Goal: Information Seeking & Learning: Learn about a topic

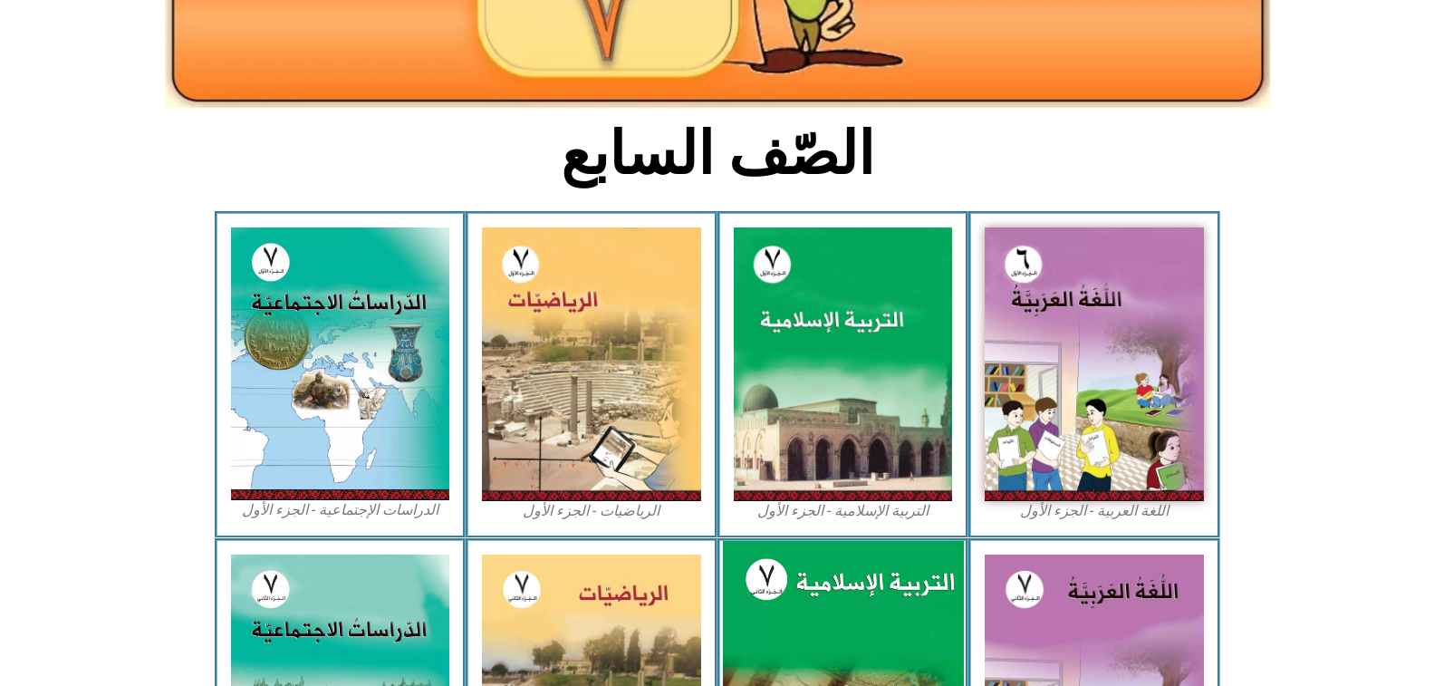
scroll to position [362, 0]
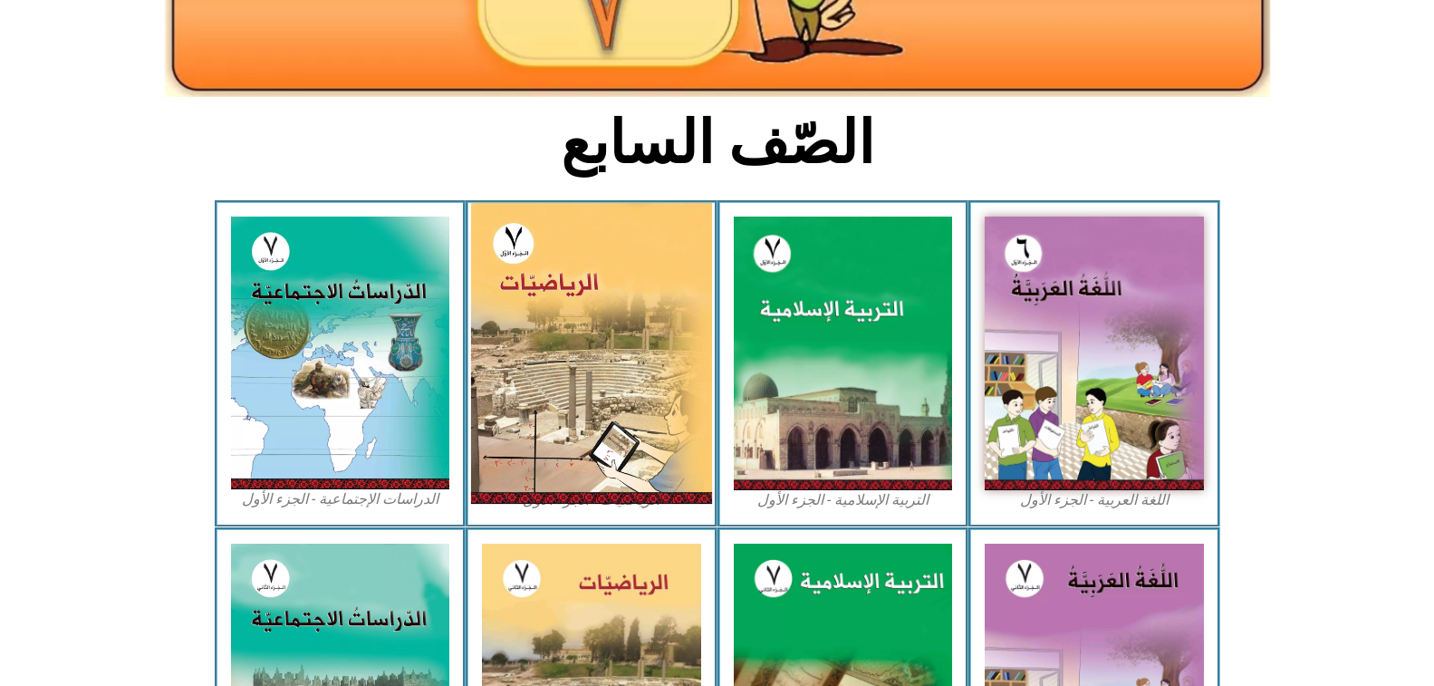
click at [566, 351] on img at bounding box center [591, 353] width 241 height 301
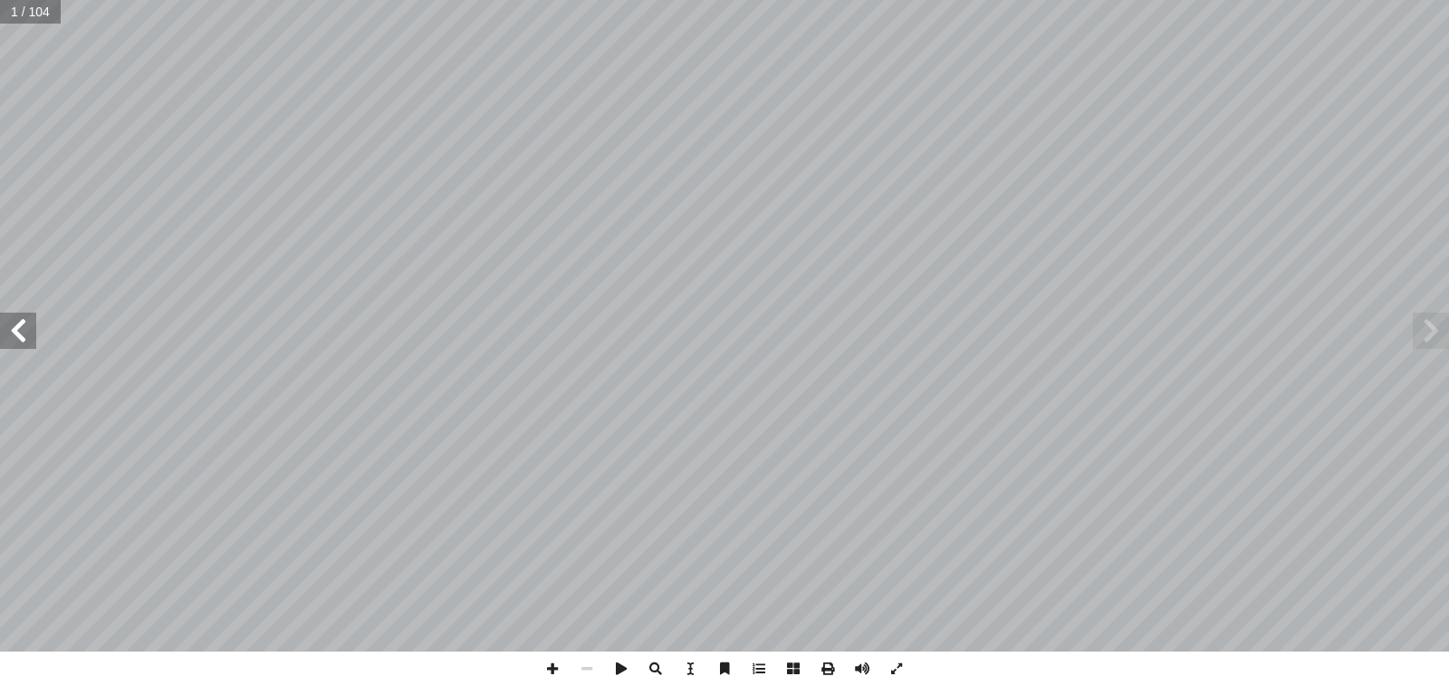
click at [10, 331] on span at bounding box center [18, 331] width 36 height 36
click at [22, 344] on span at bounding box center [18, 331] width 36 height 36
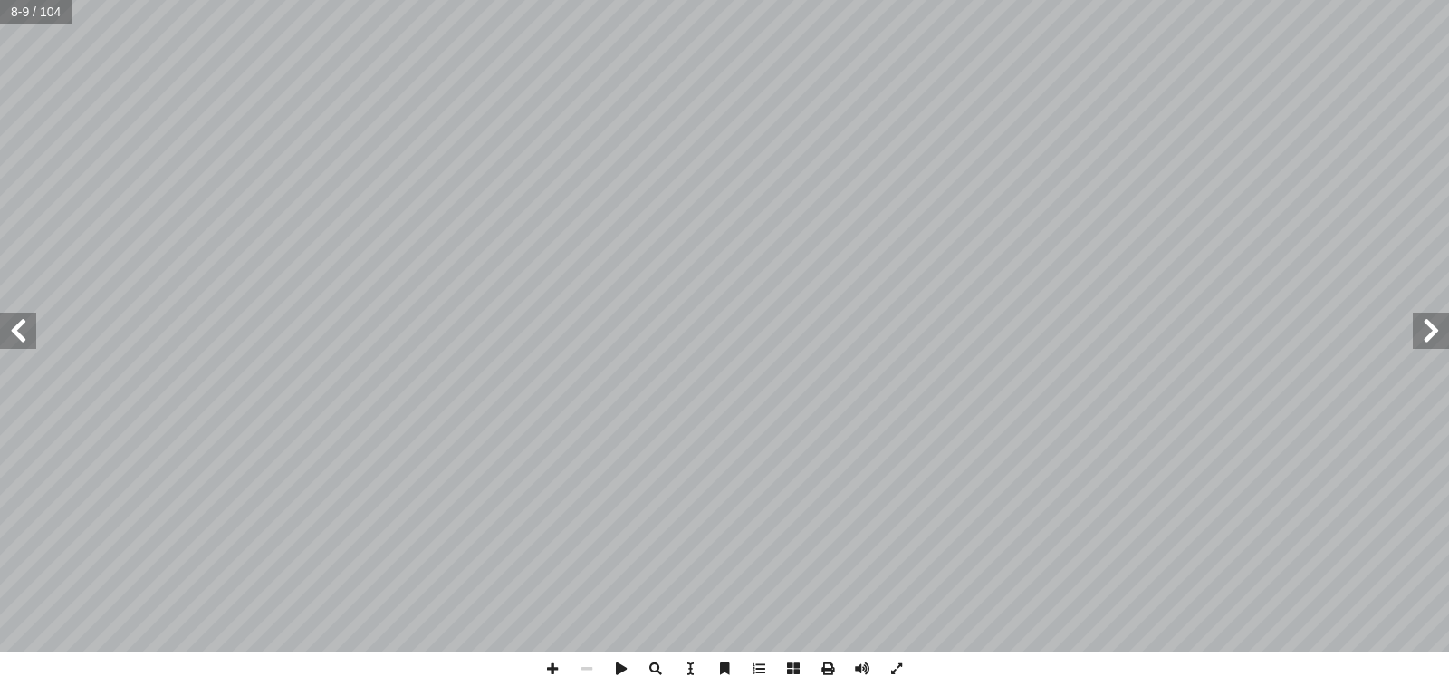
click at [22, 341] on span at bounding box center [18, 331] width 36 height 36
click at [22, 338] on span at bounding box center [18, 331] width 36 height 36
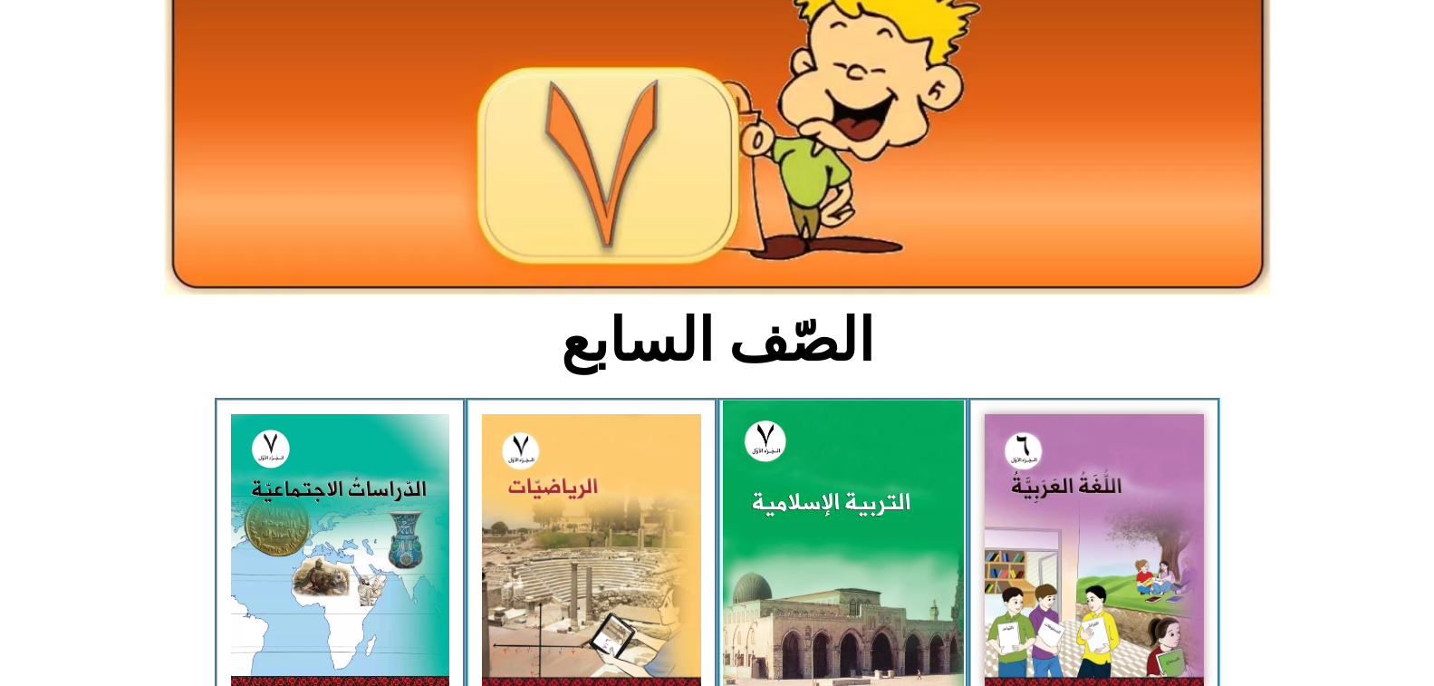
scroll to position [181, 0]
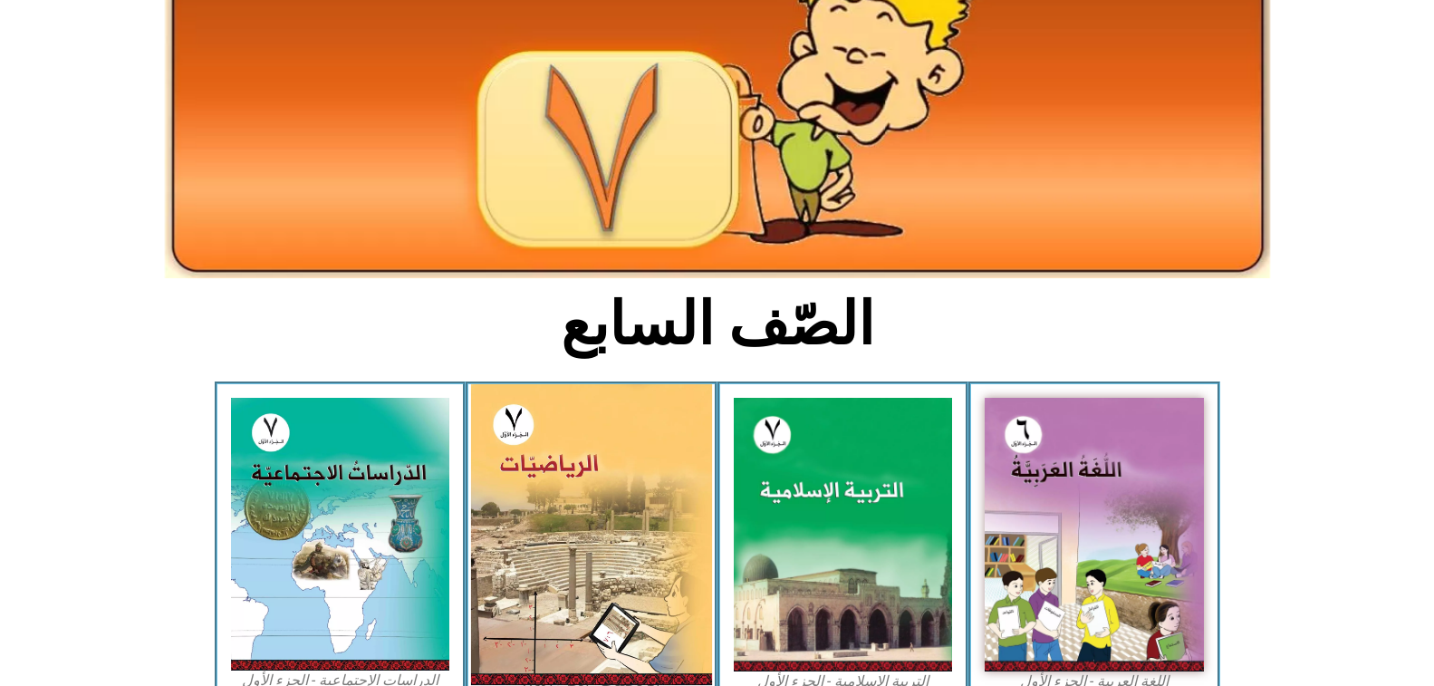
click at [631, 491] on img at bounding box center [591, 534] width 241 height 301
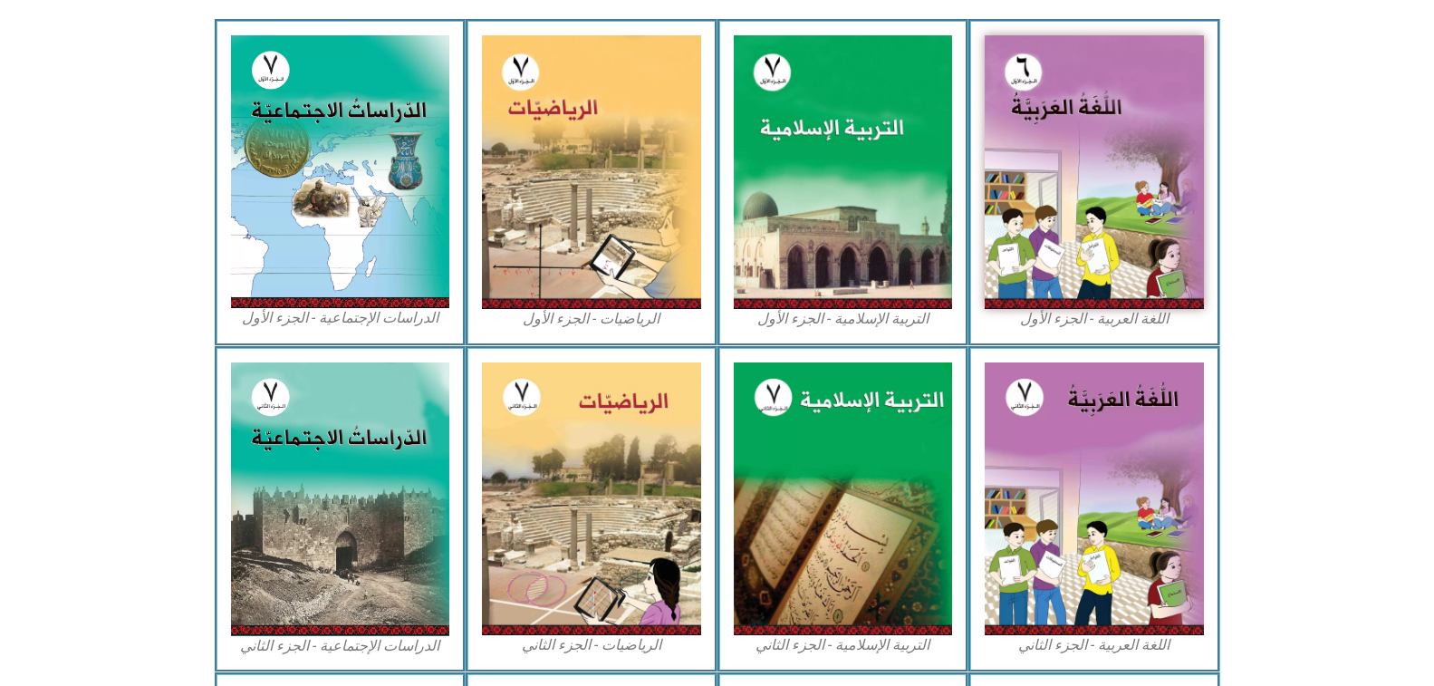
scroll to position [453, 0]
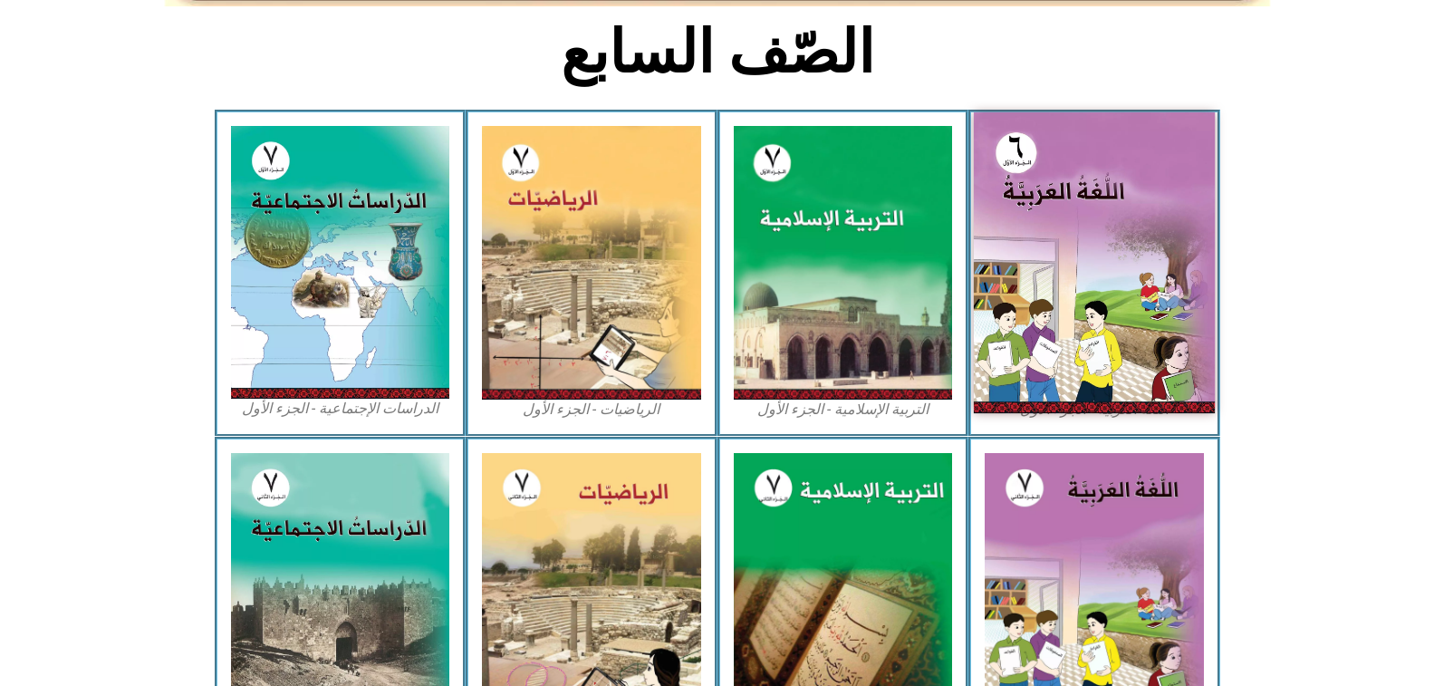
click at [1072, 223] on img at bounding box center [1094, 262] width 241 height 301
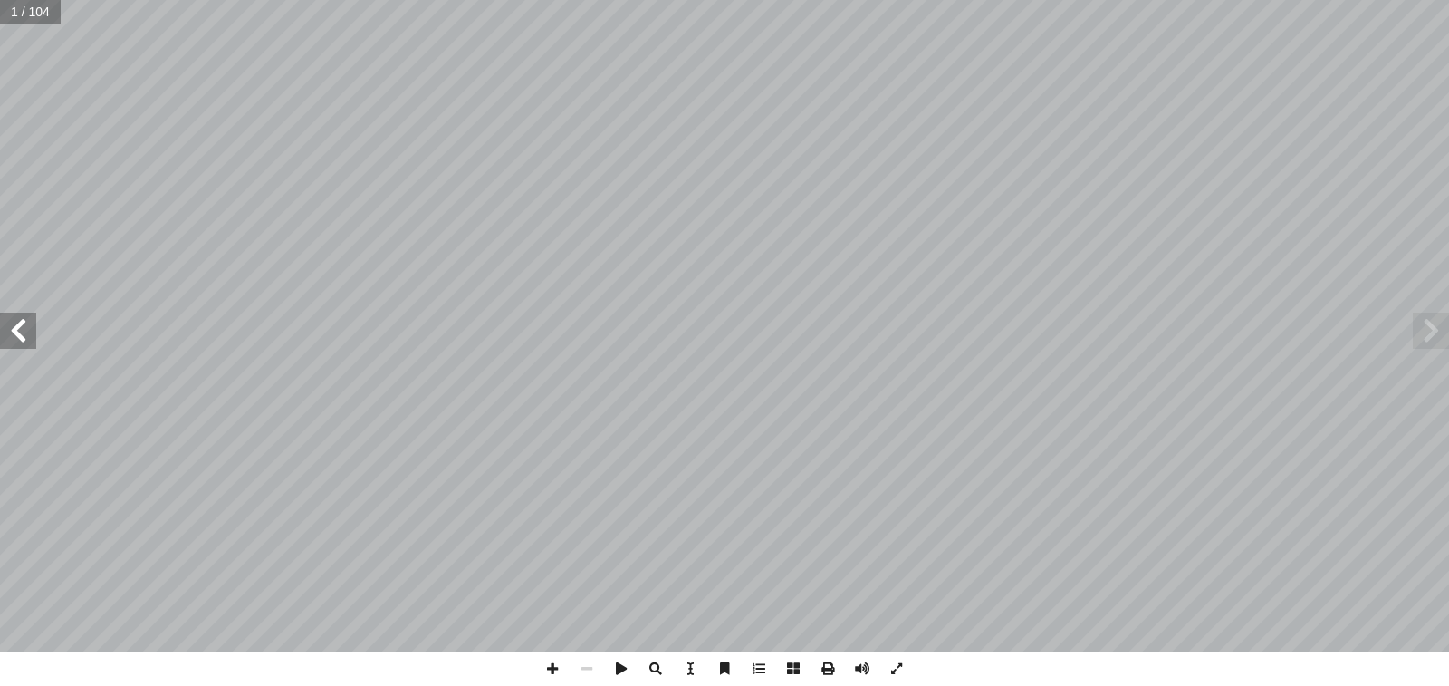
click at [7, 336] on span at bounding box center [18, 331] width 36 height 36
click at [24, 320] on span at bounding box center [18, 331] width 36 height 36
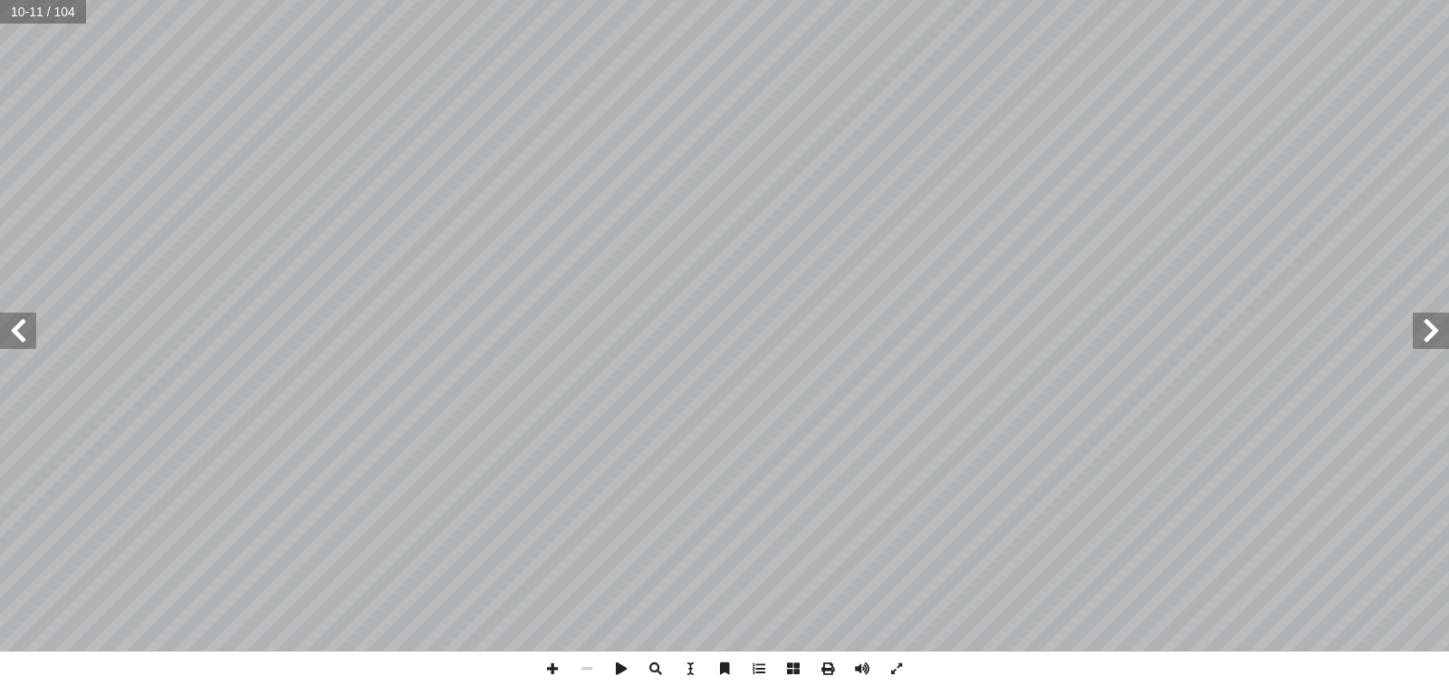
click at [23, 325] on span at bounding box center [18, 331] width 36 height 36
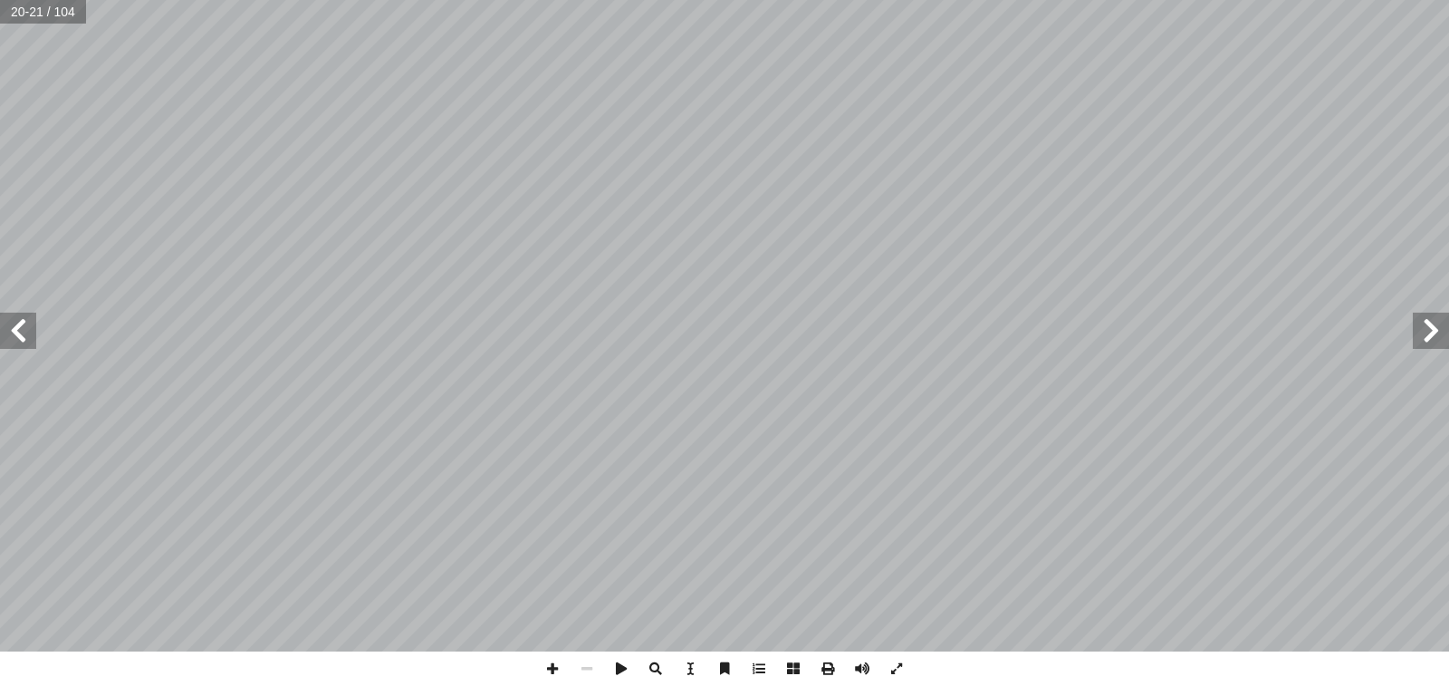
click at [23, 325] on span at bounding box center [18, 331] width 36 height 36
click at [18, 326] on span at bounding box center [18, 331] width 36 height 36
click at [16, 332] on span at bounding box center [18, 331] width 36 height 36
click at [21, 331] on span at bounding box center [18, 331] width 36 height 36
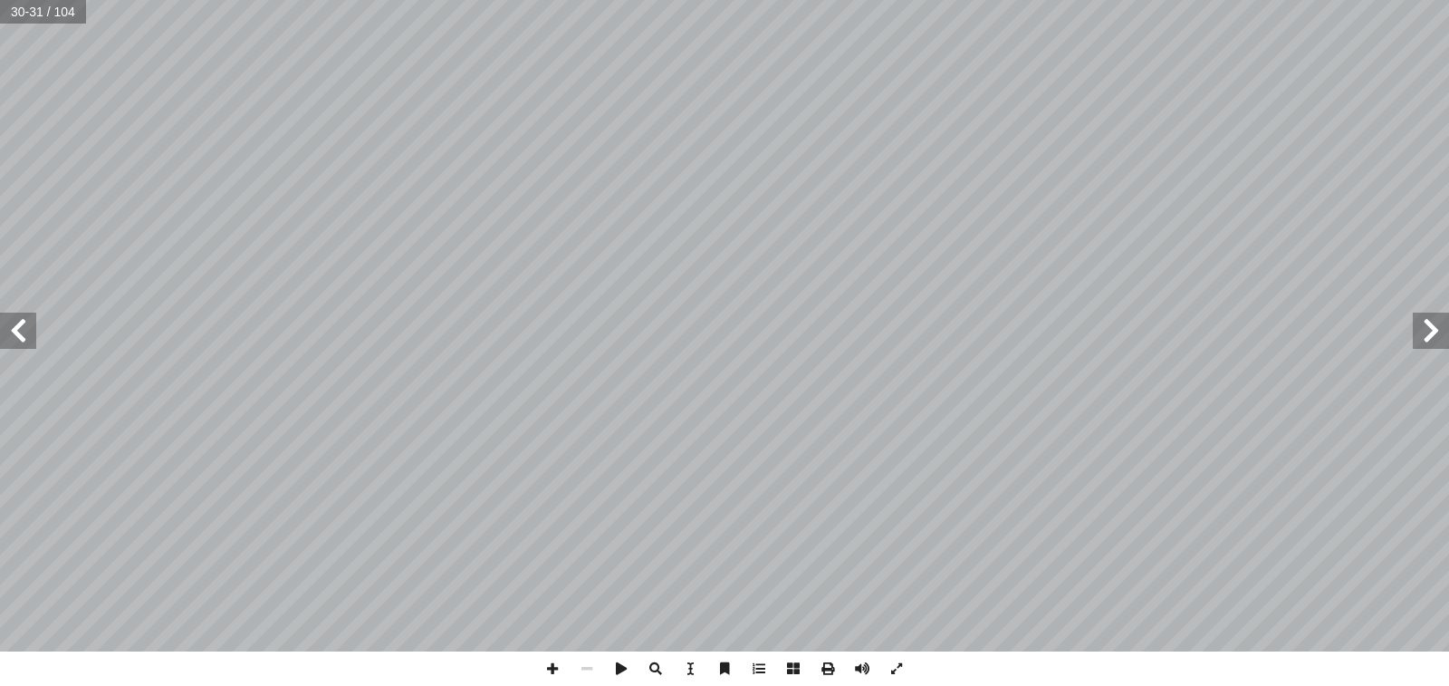
click at [15, 337] on span at bounding box center [18, 331] width 36 height 36
click at [28, 329] on span at bounding box center [18, 331] width 36 height 36
click at [16, 329] on span at bounding box center [18, 331] width 36 height 36
click at [27, 334] on span at bounding box center [18, 331] width 36 height 36
click at [10, 336] on span at bounding box center [18, 331] width 36 height 36
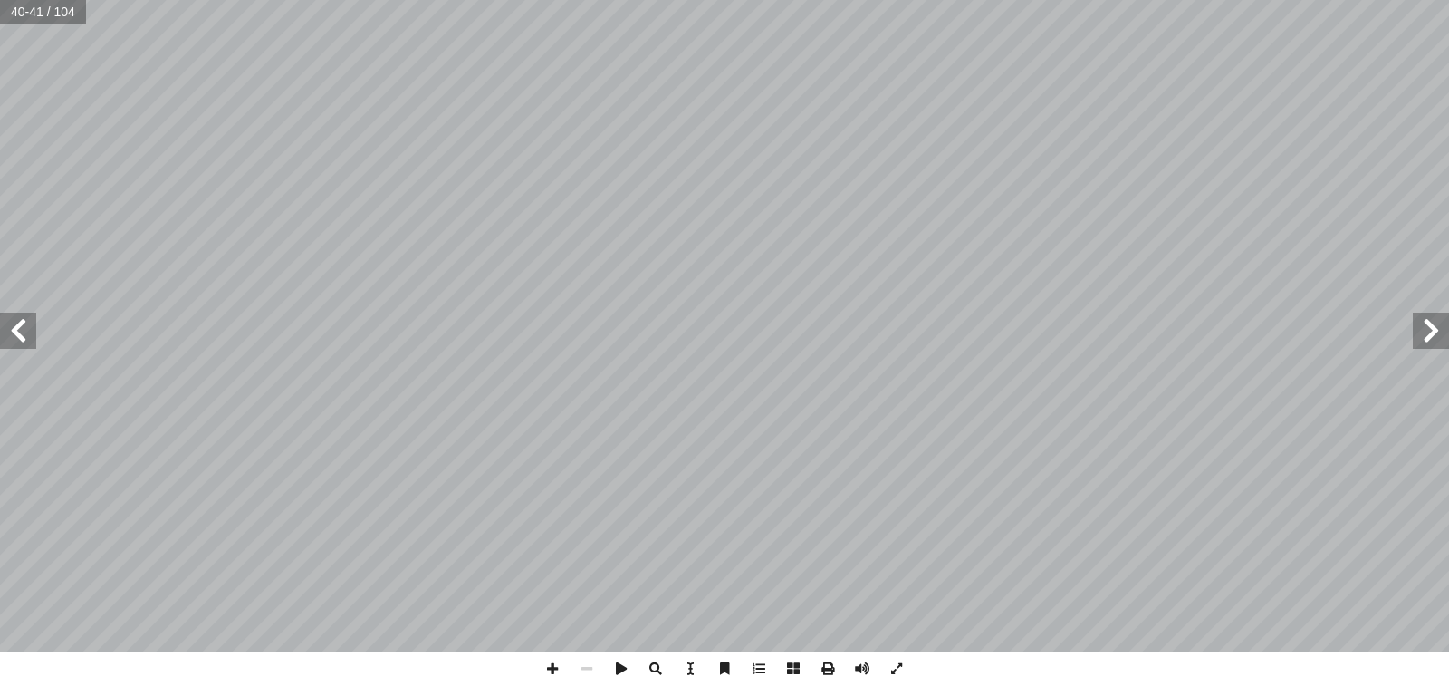
click at [31, 332] on span at bounding box center [18, 331] width 36 height 36
click at [24, 332] on span at bounding box center [18, 331] width 36 height 36
click at [19, 331] on span at bounding box center [18, 331] width 36 height 36
click at [17, 331] on span at bounding box center [18, 331] width 36 height 36
click at [23, 341] on span at bounding box center [18, 331] width 36 height 36
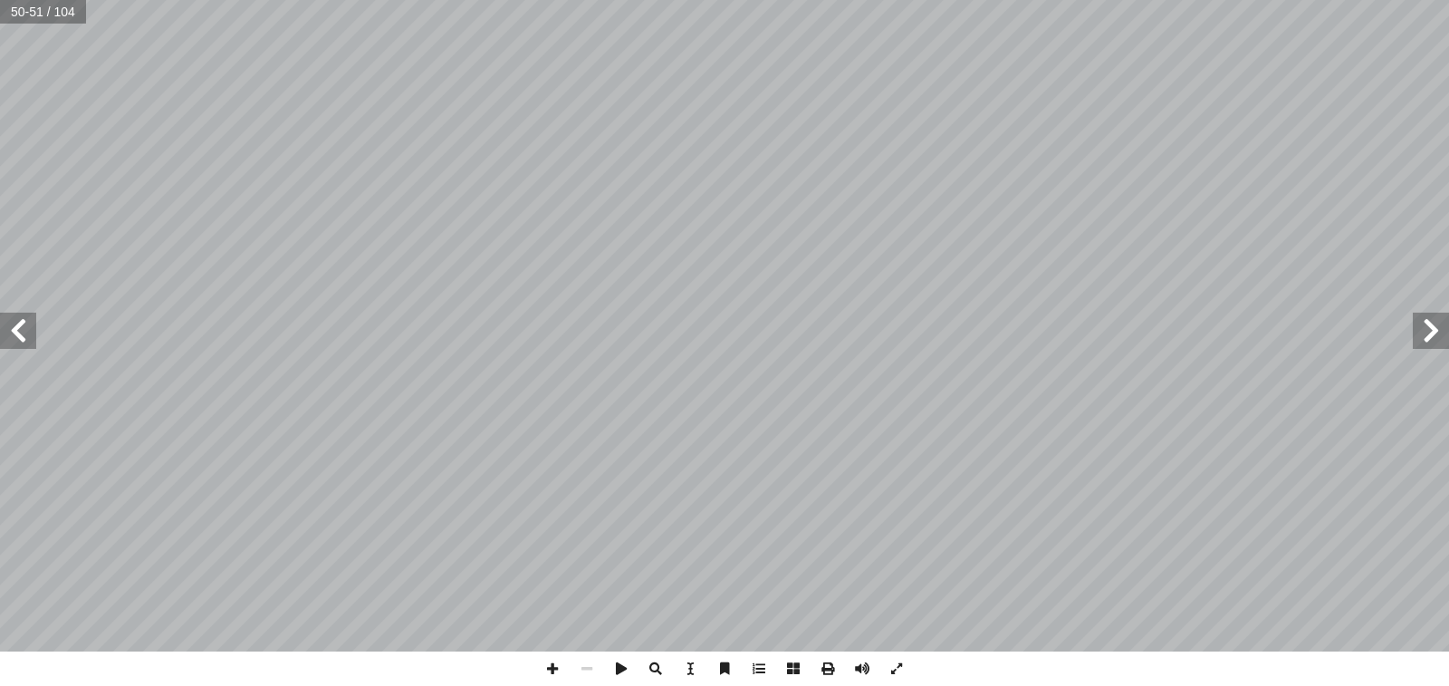
click at [26, 340] on span at bounding box center [18, 331] width 36 height 36
click at [22, 331] on span at bounding box center [18, 331] width 36 height 36
click at [28, 327] on span at bounding box center [18, 331] width 36 height 36
click at [26, 332] on span at bounding box center [18, 331] width 36 height 36
click at [18, 334] on span at bounding box center [18, 331] width 36 height 36
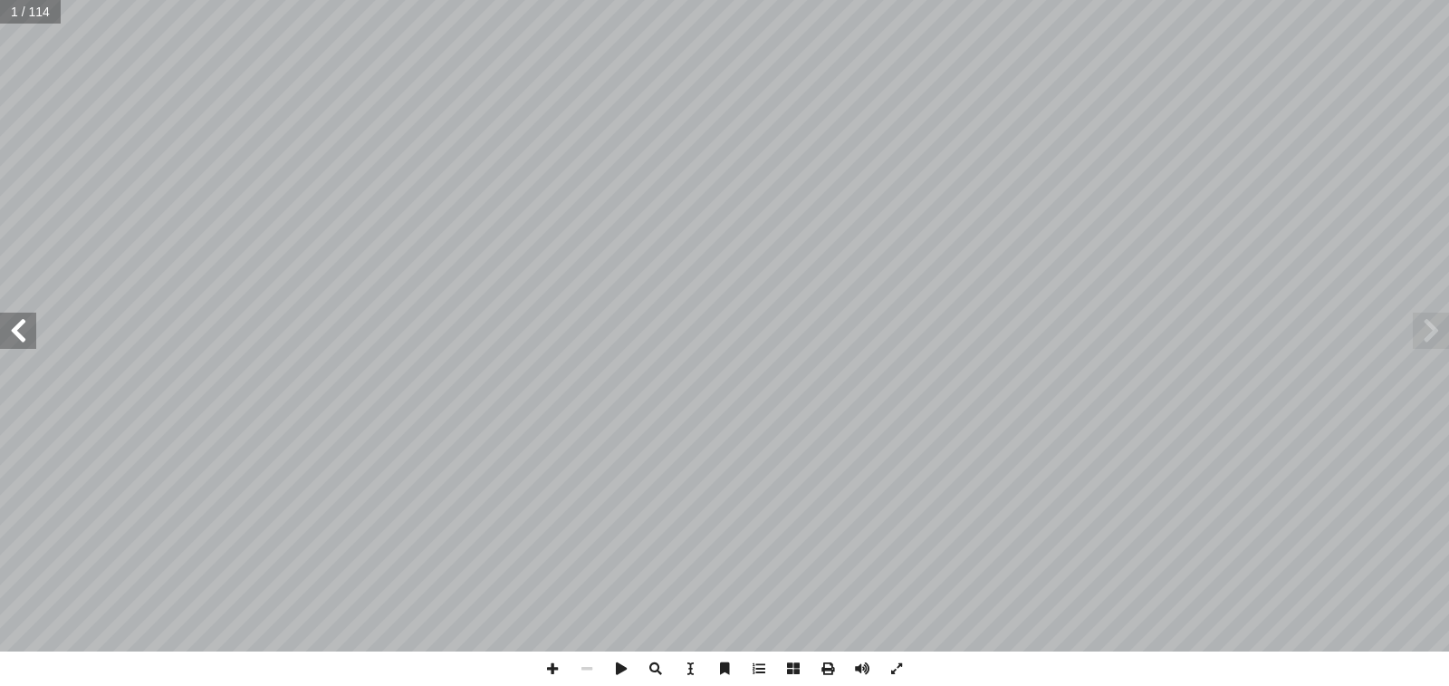
click at [18, 334] on span at bounding box center [18, 331] width 36 height 36
click at [15, 332] on span at bounding box center [18, 331] width 36 height 36
click at [24, 342] on span at bounding box center [18, 331] width 36 height 36
click at [15, 336] on span at bounding box center [18, 331] width 36 height 36
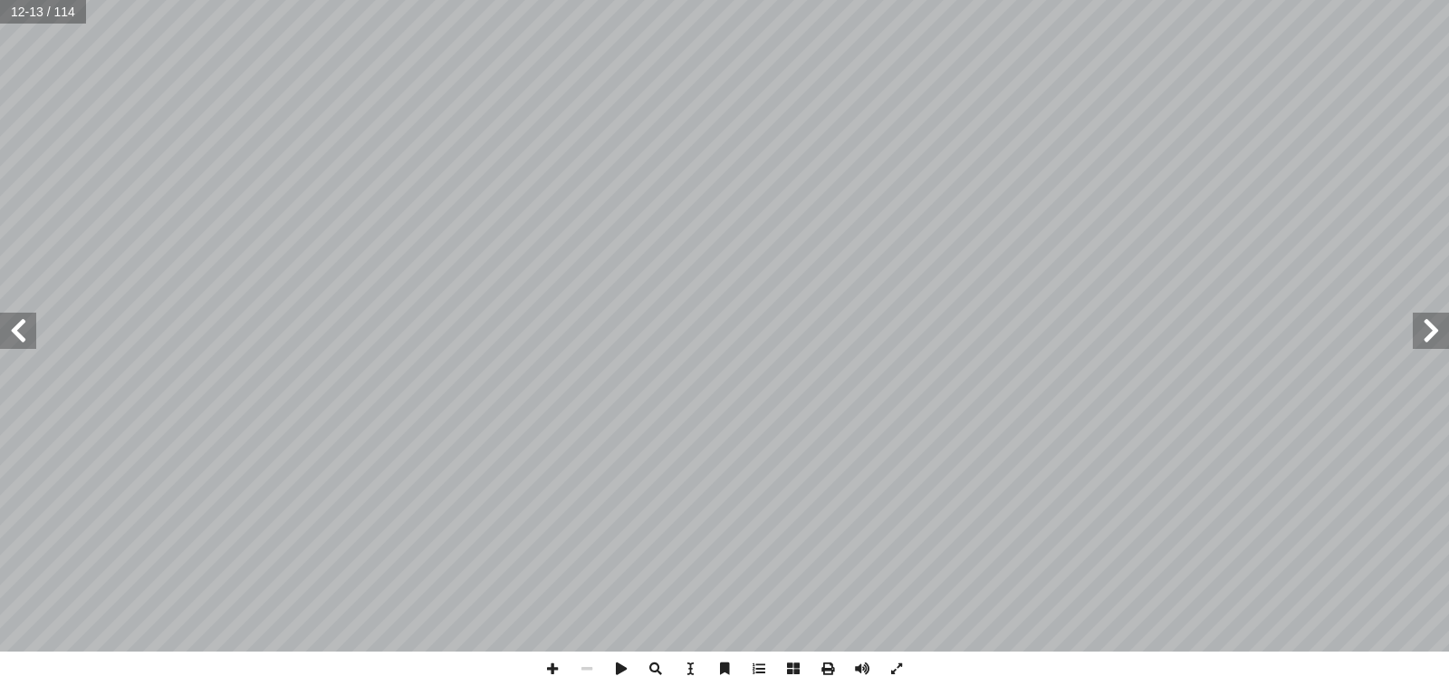
click at [15, 332] on span at bounding box center [18, 331] width 36 height 36
click at [21, 327] on span at bounding box center [18, 331] width 36 height 36
click at [20, 342] on span at bounding box center [18, 331] width 36 height 36
click at [11, 336] on span at bounding box center [18, 331] width 36 height 36
click at [17, 334] on span at bounding box center [18, 331] width 36 height 36
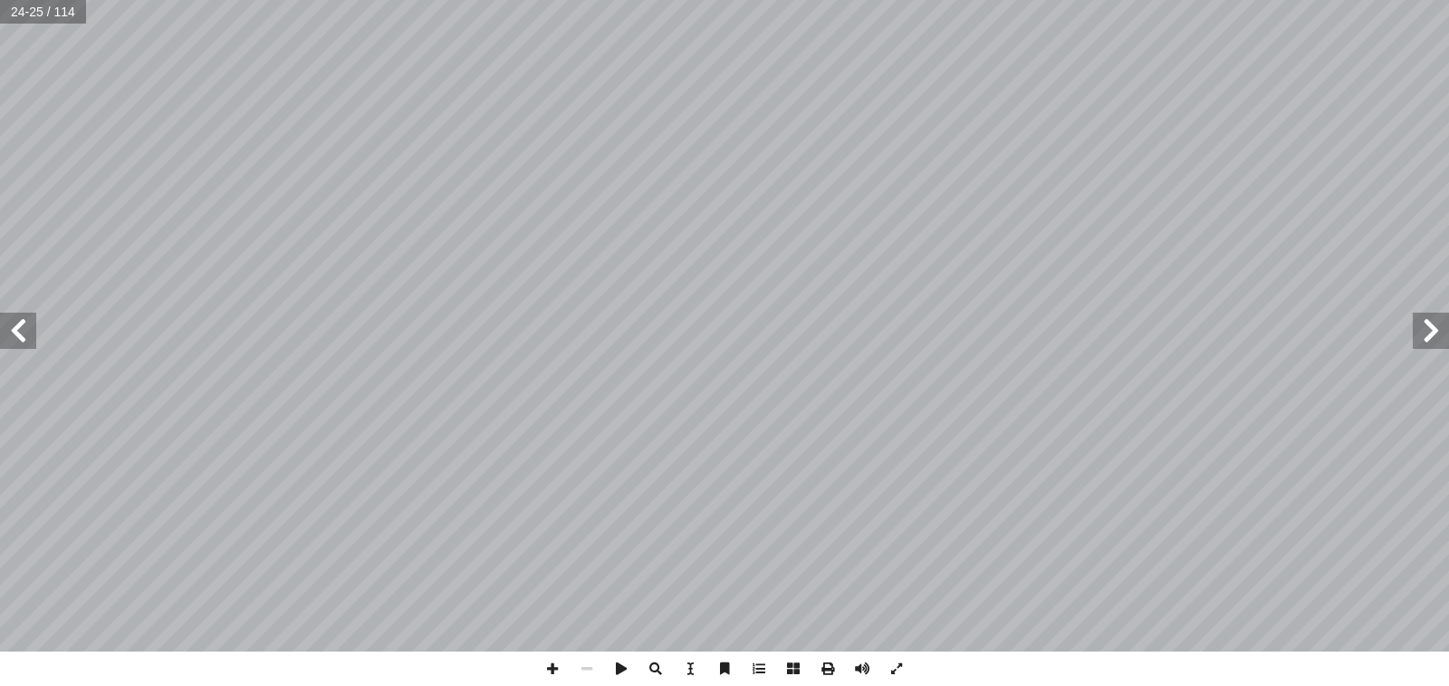
click at [1430, 342] on span at bounding box center [1431, 331] width 36 height 36
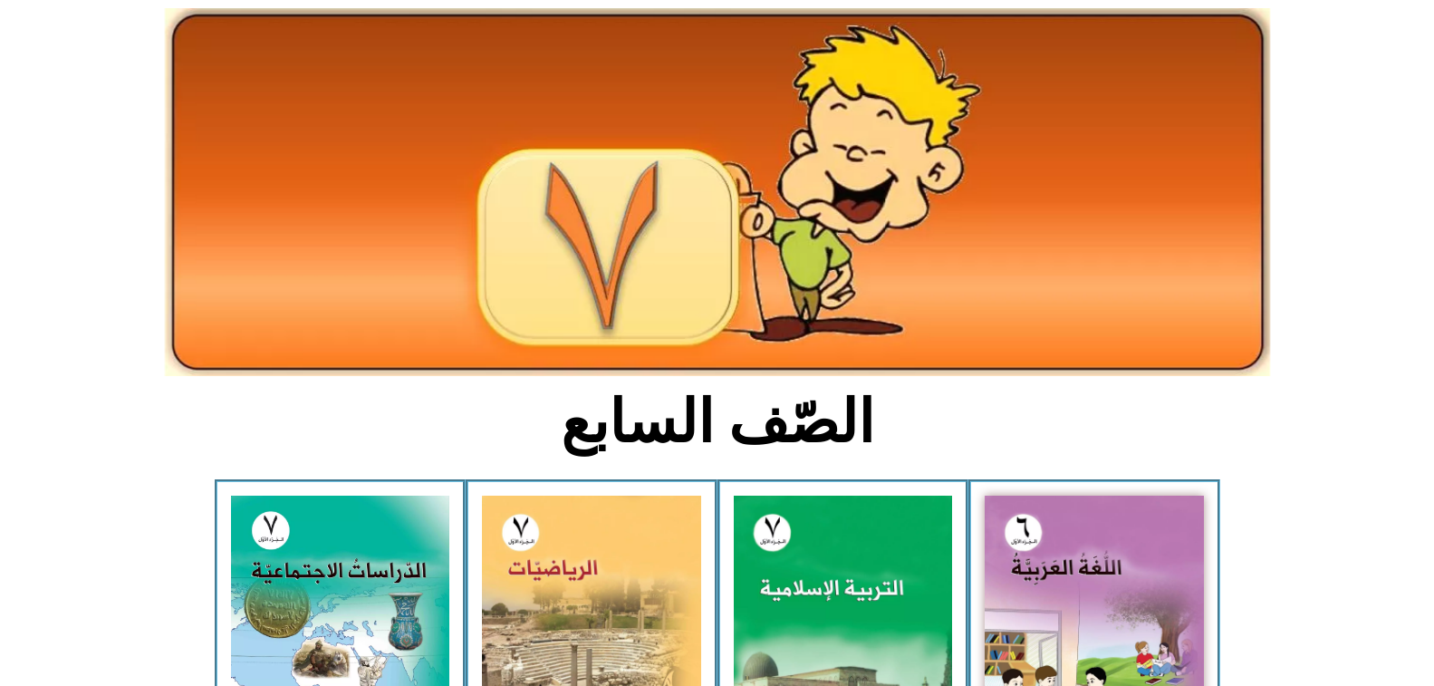
scroll to position [181, 0]
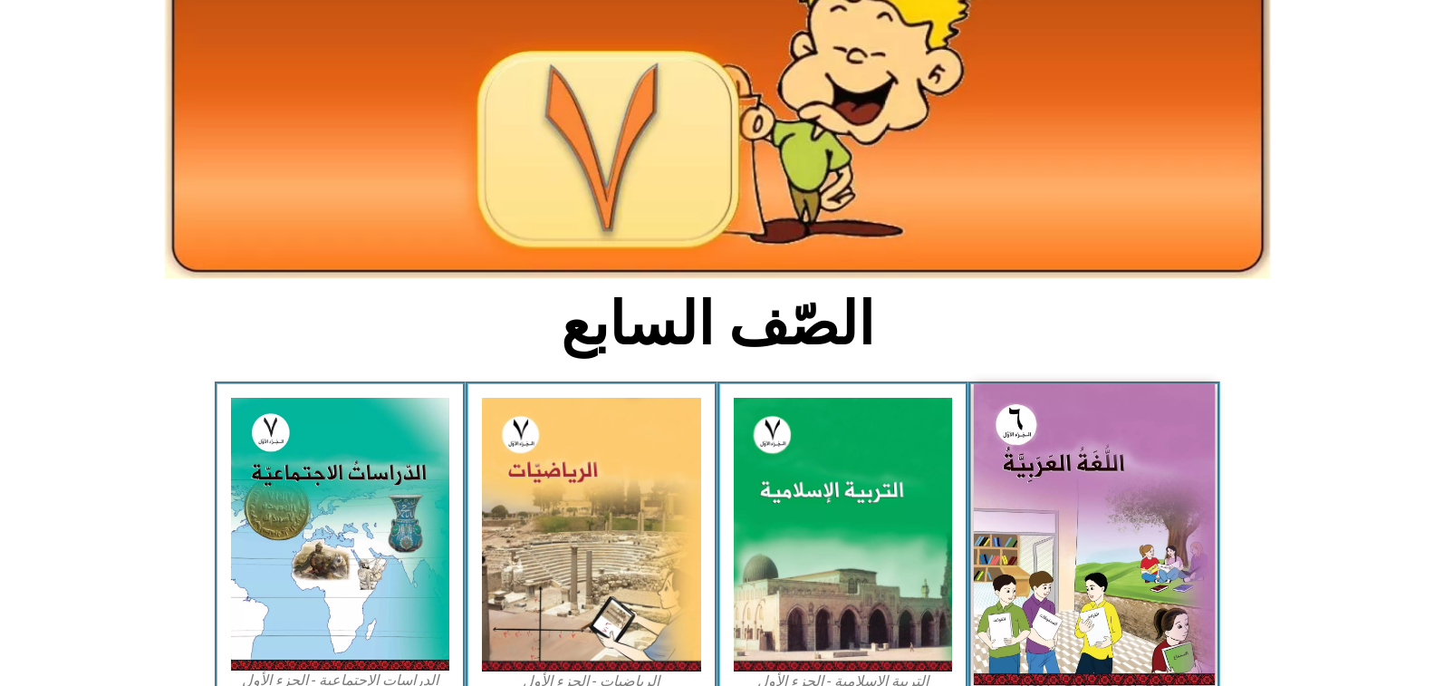
click at [1146, 467] on img at bounding box center [1094, 534] width 241 height 301
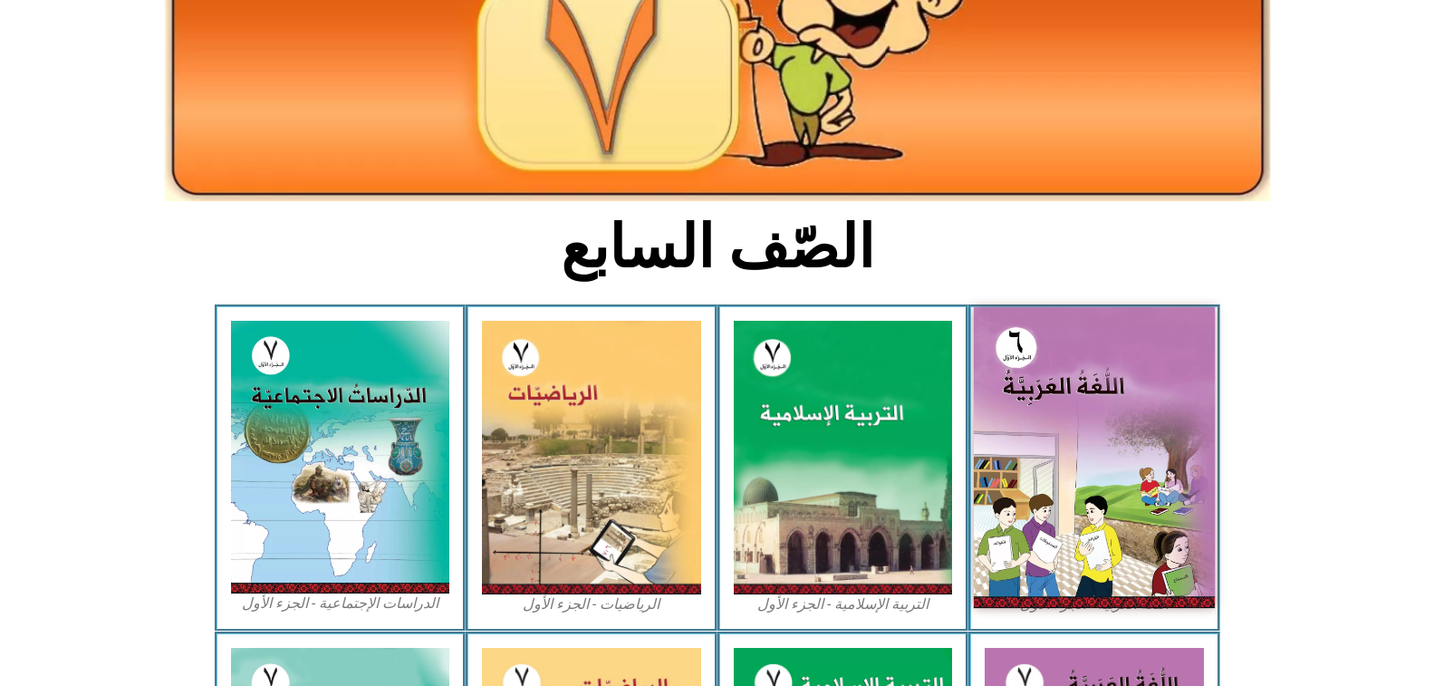
scroll to position [272, 0]
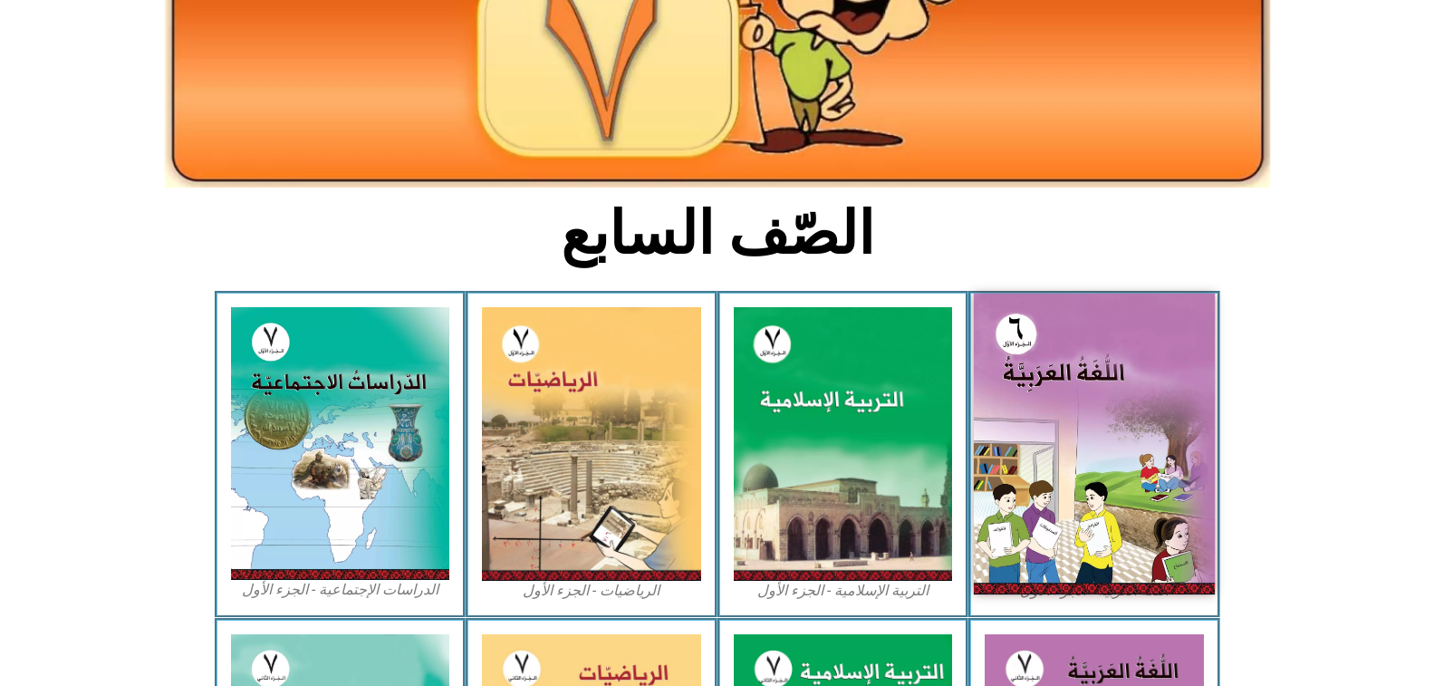
click at [1134, 371] on img at bounding box center [1094, 444] width 241 height 301
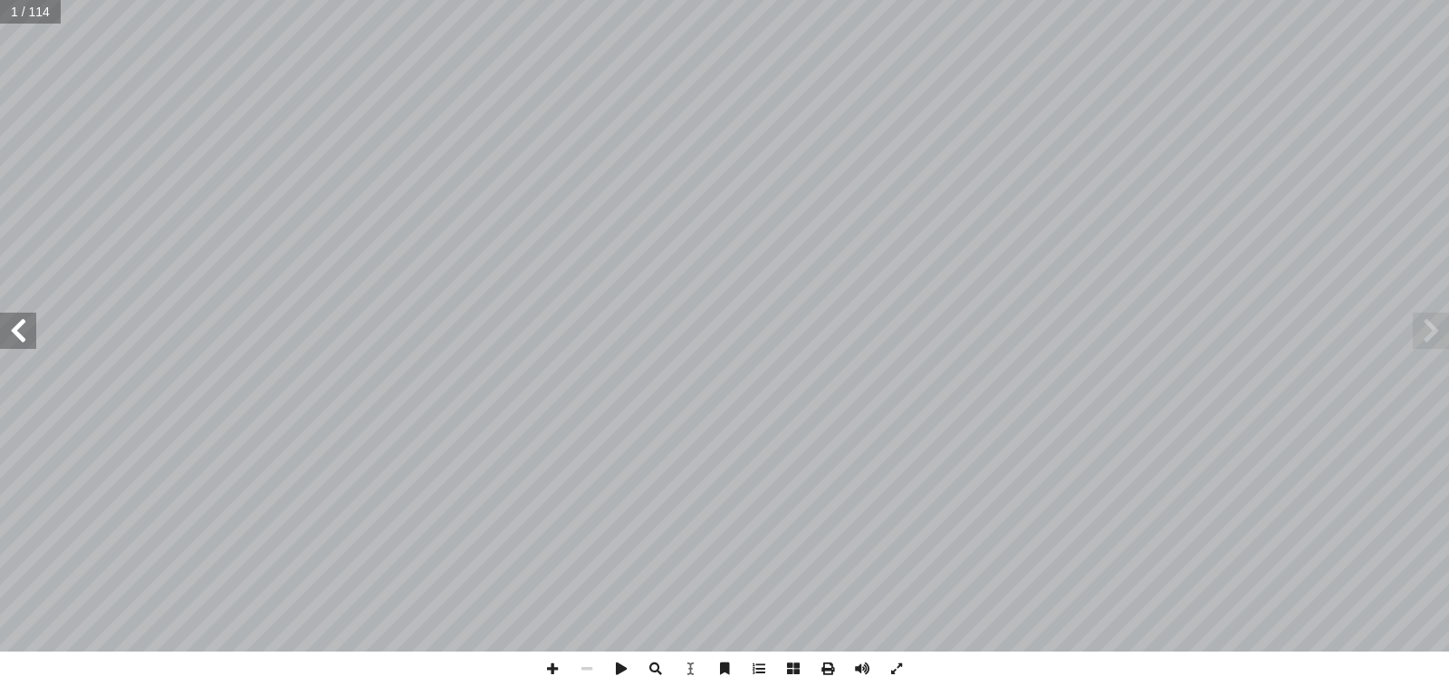
click at [6, 323] on span at bounding box center [18, 331] width 36 height 36
click at [11, 331] on span at bounding box center [18, 331] width 36 height 36
click at [15, 331] on span at bounding box center [18, 331] width 36 height 36
click at [22, 339] on span at bounding box center [18, 331] width 36 height 36
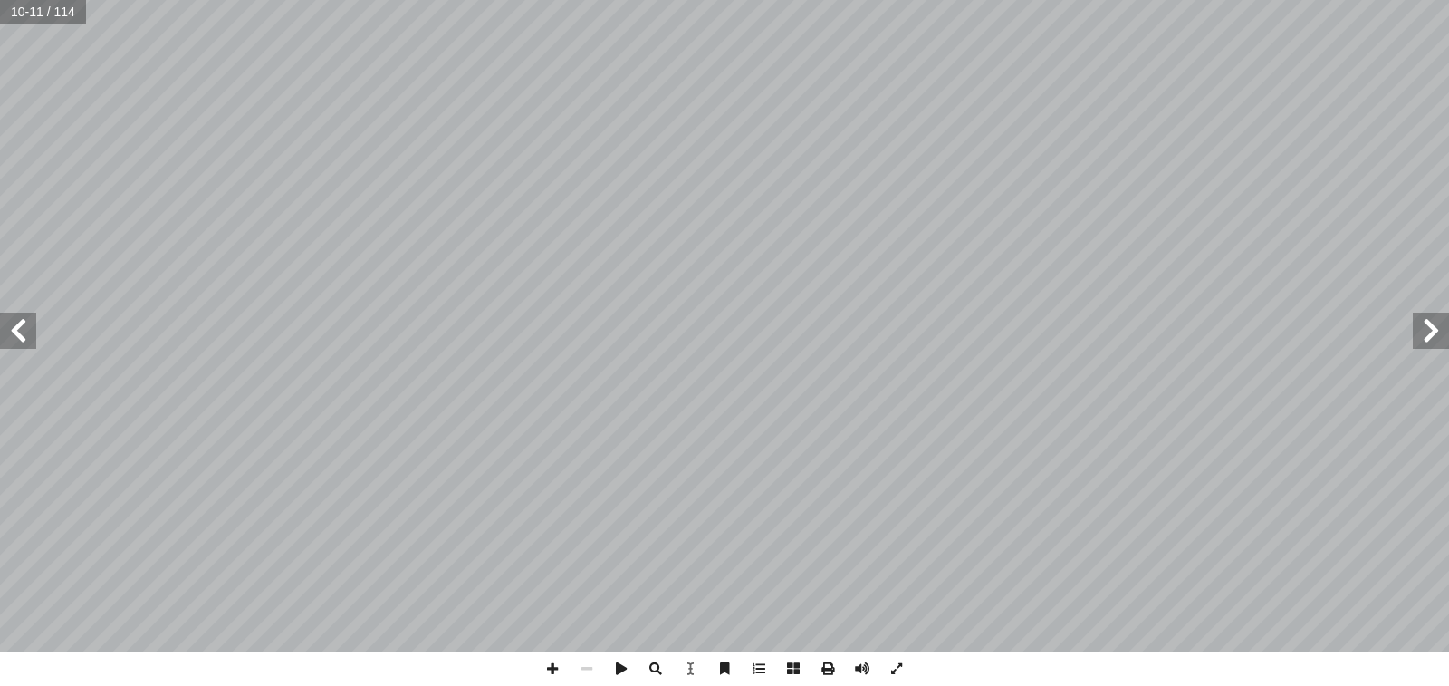
click at [14, 328] on span at bounding box center [18, 331] width 36 height 36
click at [20, 327] on span at bounding box center [18, 331] width 36 height 36
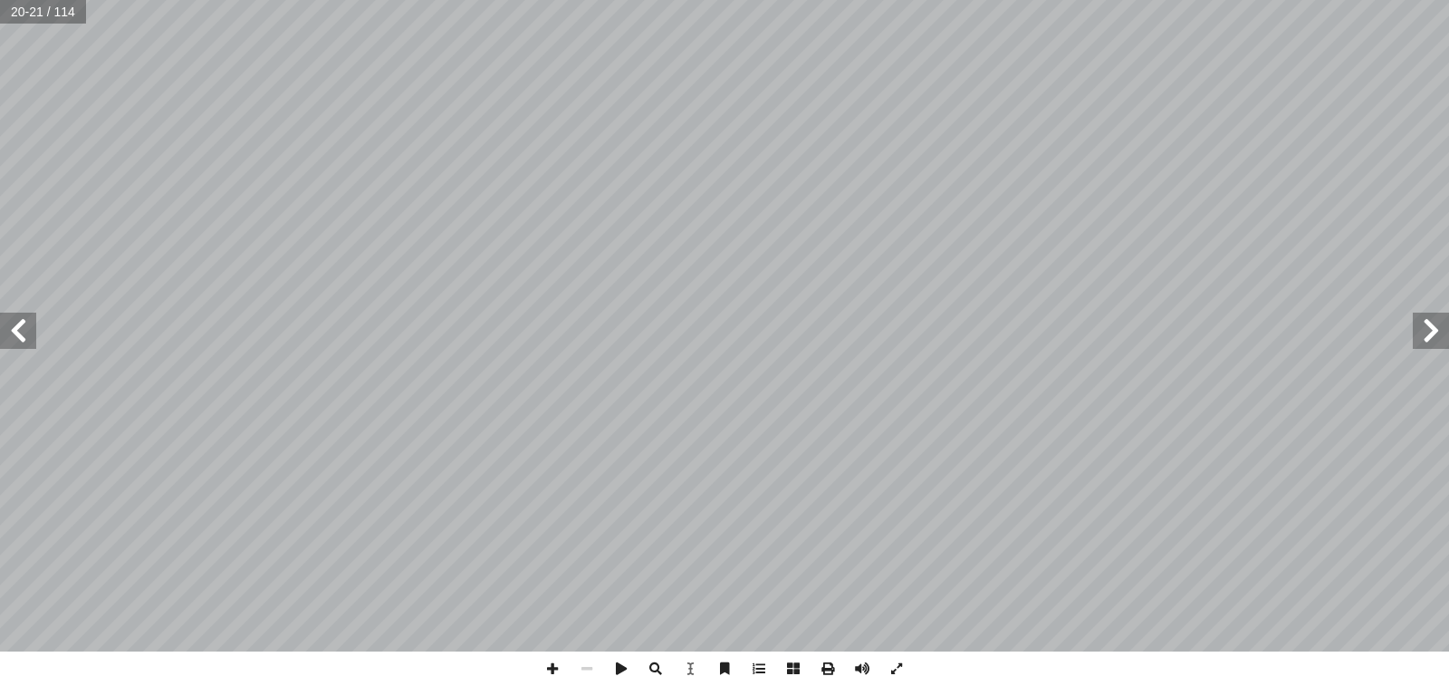
click at [13, 332] on span at bounding box center [18, 331] width 36 height 36
click at [16, 333] on span at bounding box center [18, 331] width 36 height 36
click at [23, 328] on span at bounding box center [18, 331] width 36 height 36
click at [4, 327] on span at bounding box center [18, 331] width 36 height 36
click at [22, 340] on span at bounding box center [18, 331] width 36 height 36
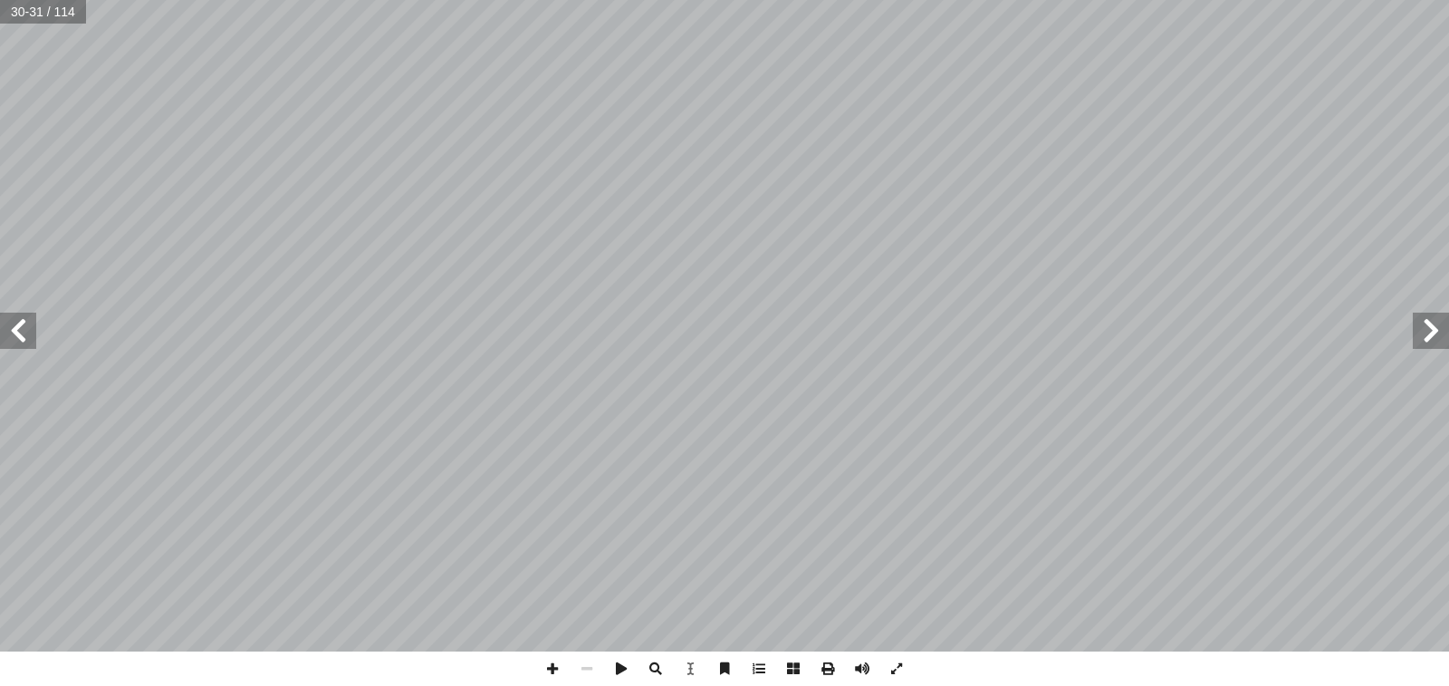
click at [20, 330] on span at bounding box center [18, 331] width 36 height 36
click at [24, 334] on span at bounding box center [18, 331] width 36 height 36
click at [14, 336] on span at bounding box center [18, 331] width 36 height 36
click at [20, 331] on span at bounding box center [18, 331] width 36 height 36
click at [16, 330] on span at bounding box center [18, 331] width 36 height 36
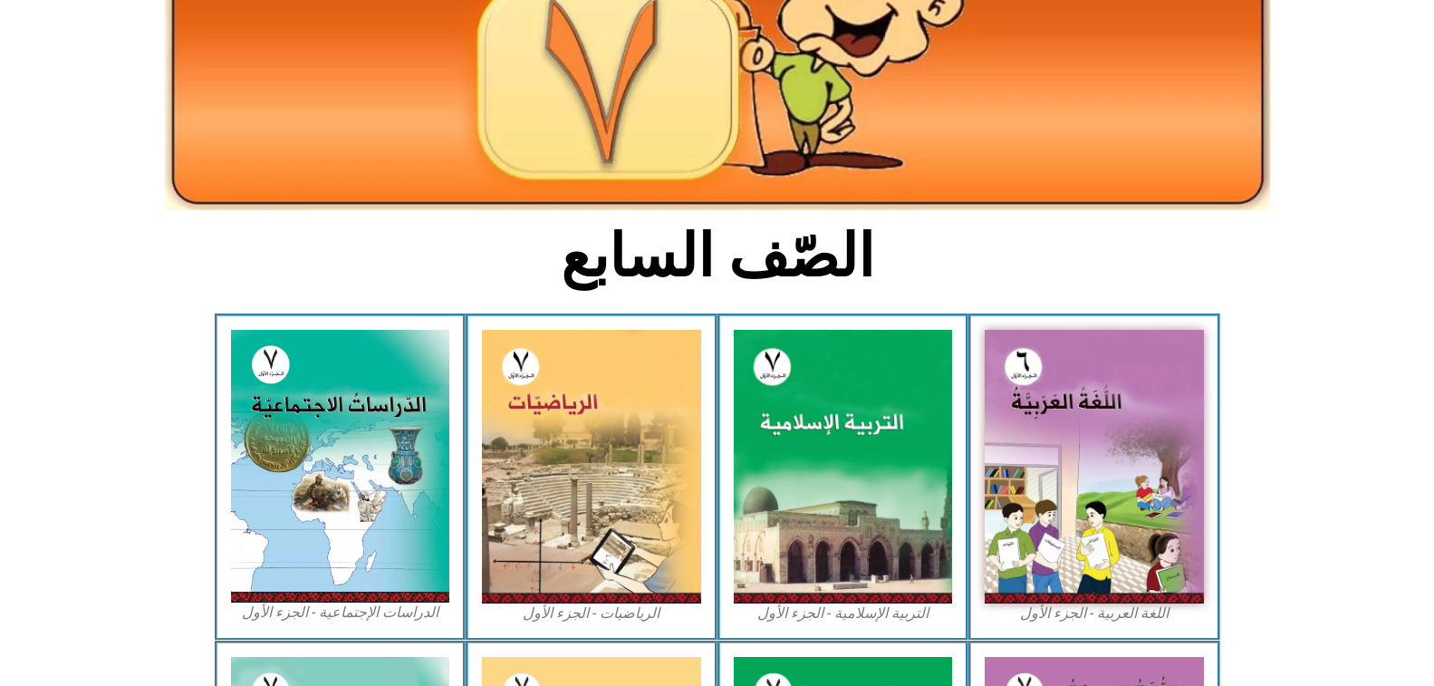
scroll to position [272, 0]
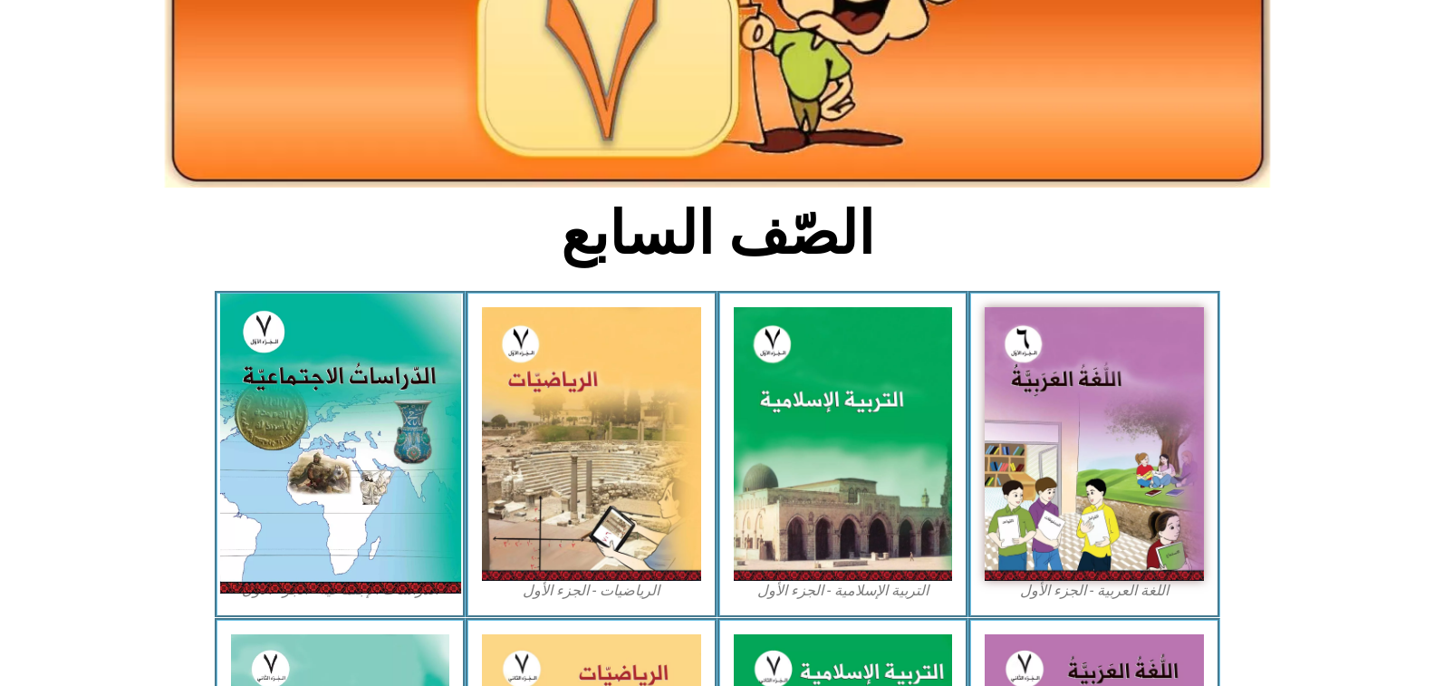
click at [349, 413] on img at bounding box center [339, 444] width 241 height 300
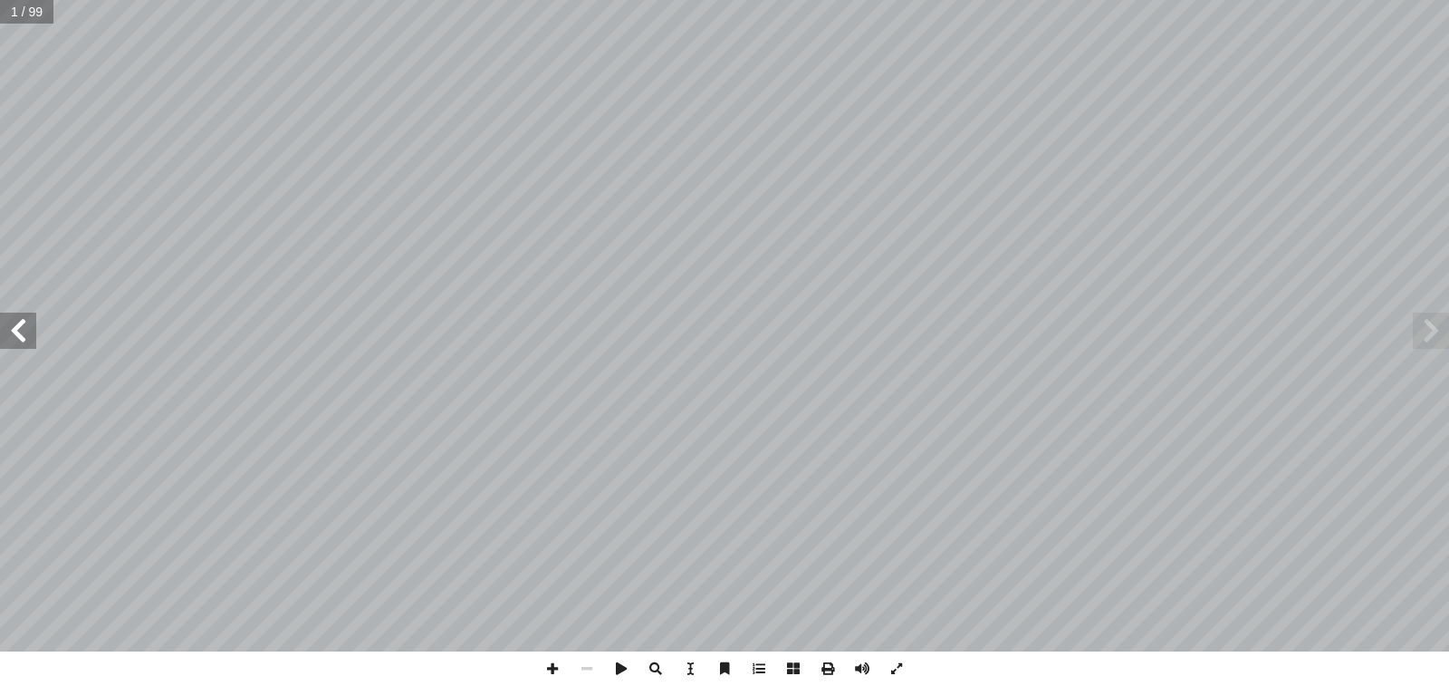
click at [17, 342] on span at bounding box center [18, 331] width 36 height 36
click at [20, 334] on span at bounding box center [18, 331] width 36 height 36
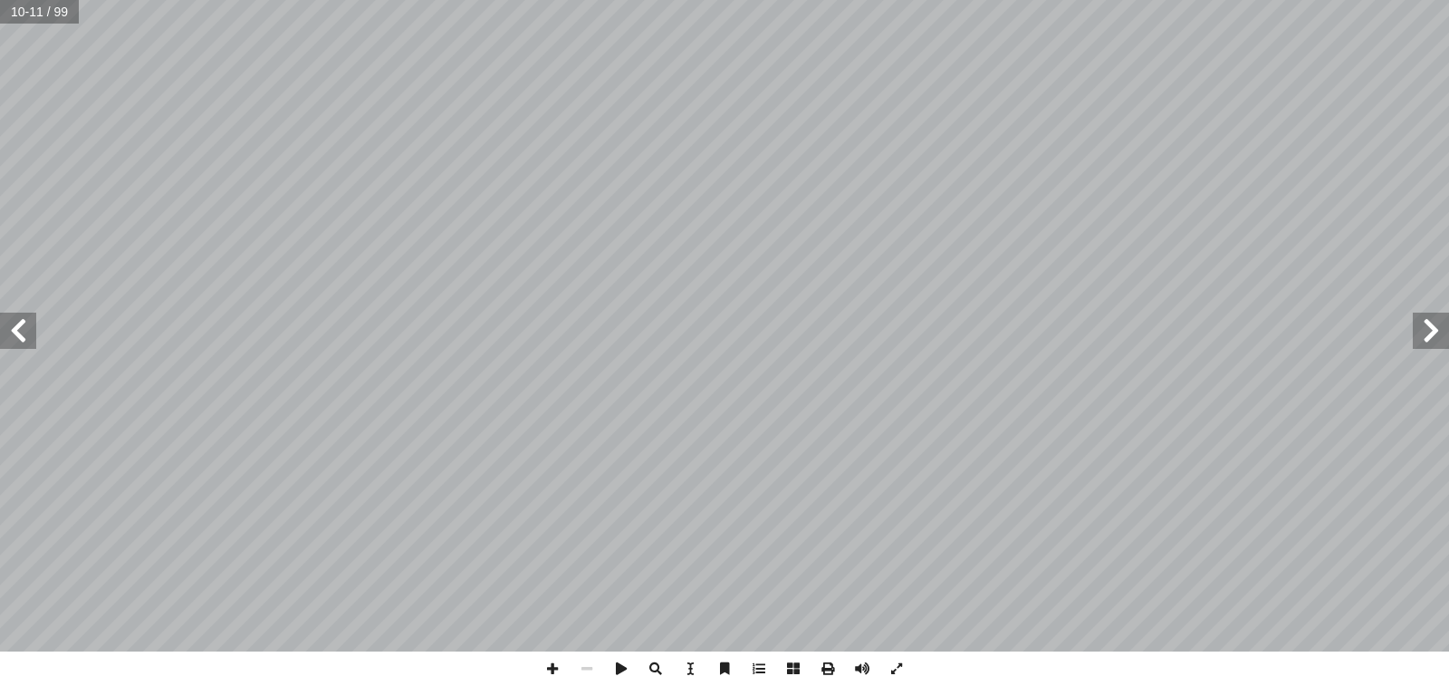
click at [20, 334] on span at bounding box center [18, 331] width 36 height 36
click at [16, 327] on span at bounding box center [18, 331] width 36 height 36
click at [24, 335] on span at bounding box center [18, 331] width 36 height 36
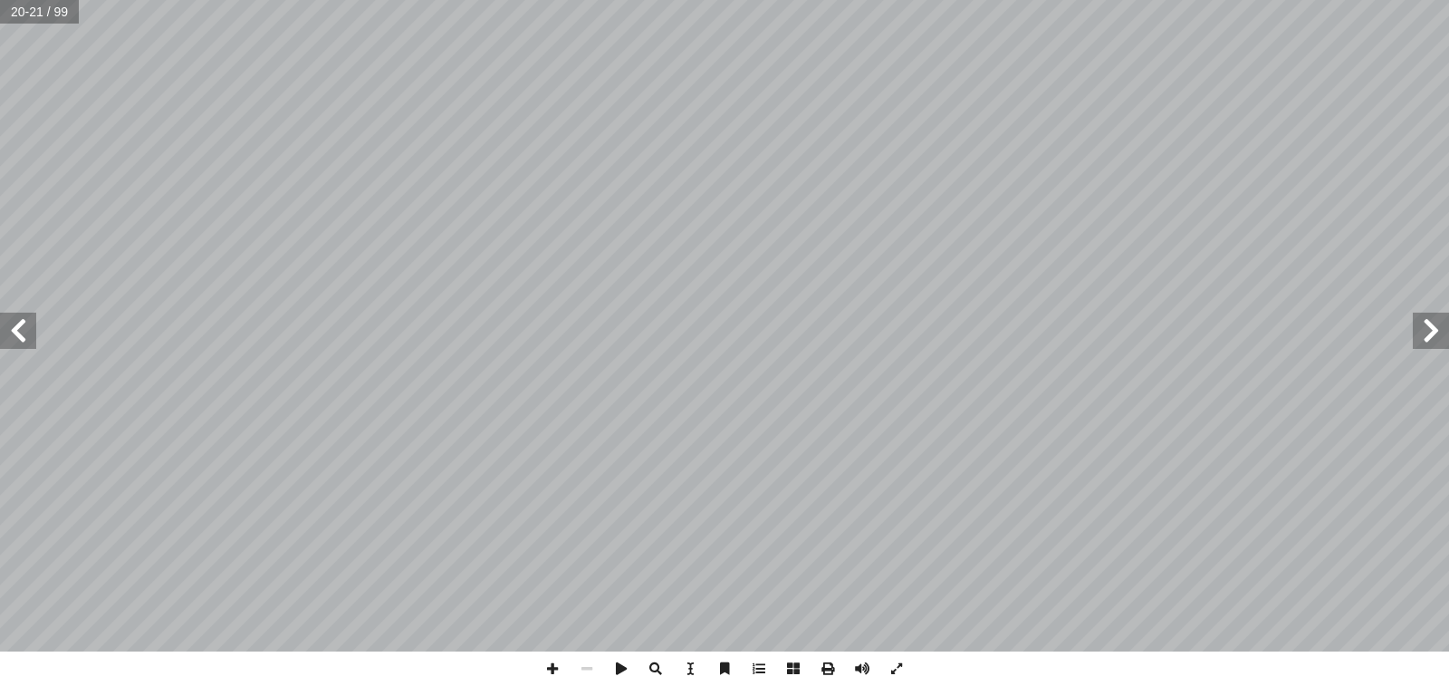
click at [20, 332] on span at bounding box center [18, 331] width 36 height 36
click at [24, 333] on span at bounding box center [18, 331] width 36 height 36
click at [14, 338] on span at bounding box center [18, 331] width 36 height 36
click at [18, 329] on span at bounding box center [18, 331] width 36 height 36
click at [18, 331] on span at bounding box center [18, 331] width 36 height 36
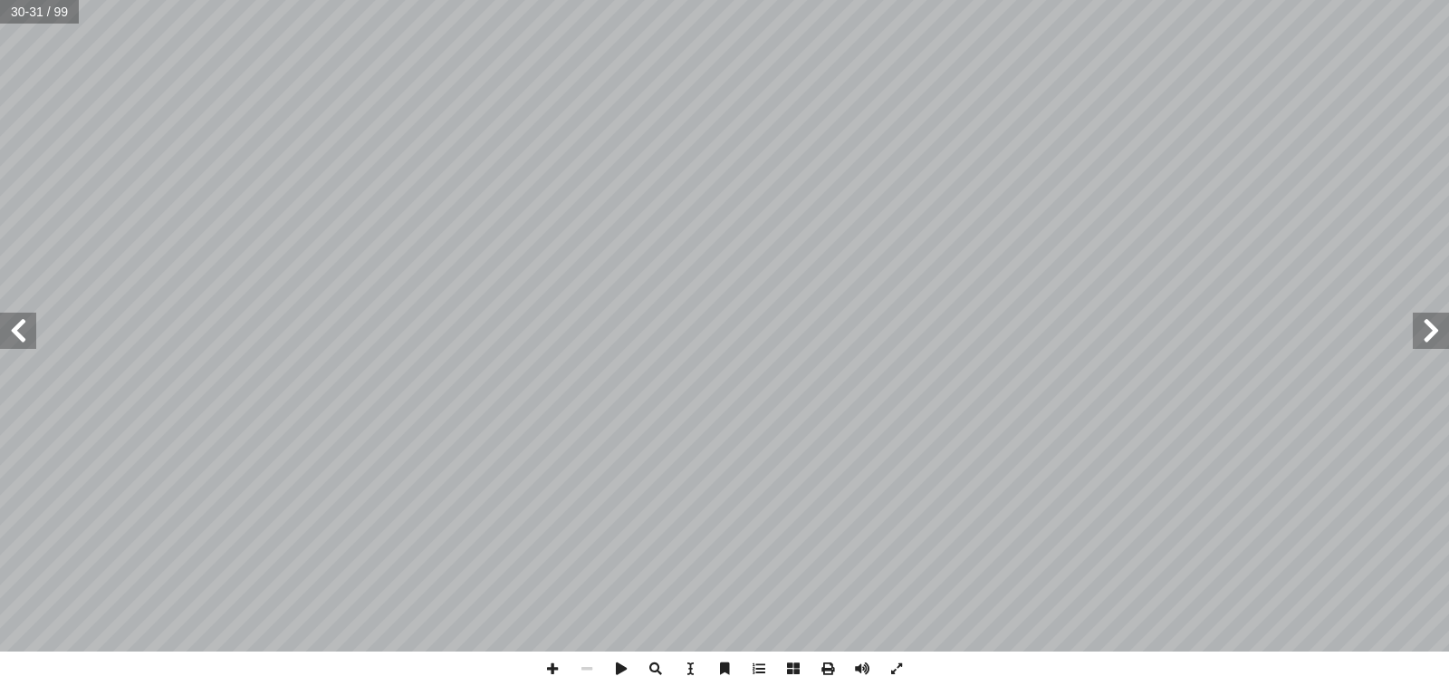
click at [21, 330] on span at bounding box center [18, 331] width 36 height 36
click at [17, 335] on span at bounding box center [18, 331] width 36 height 36
click at [24, 334] on span at bounding box center [18, 331] width 36 height 36
click at [15, 342] on span at bounding box center [18, 331] width 36 height 36
click at [28, 326] on span at bounding box center [18, 331] width 36 height 36
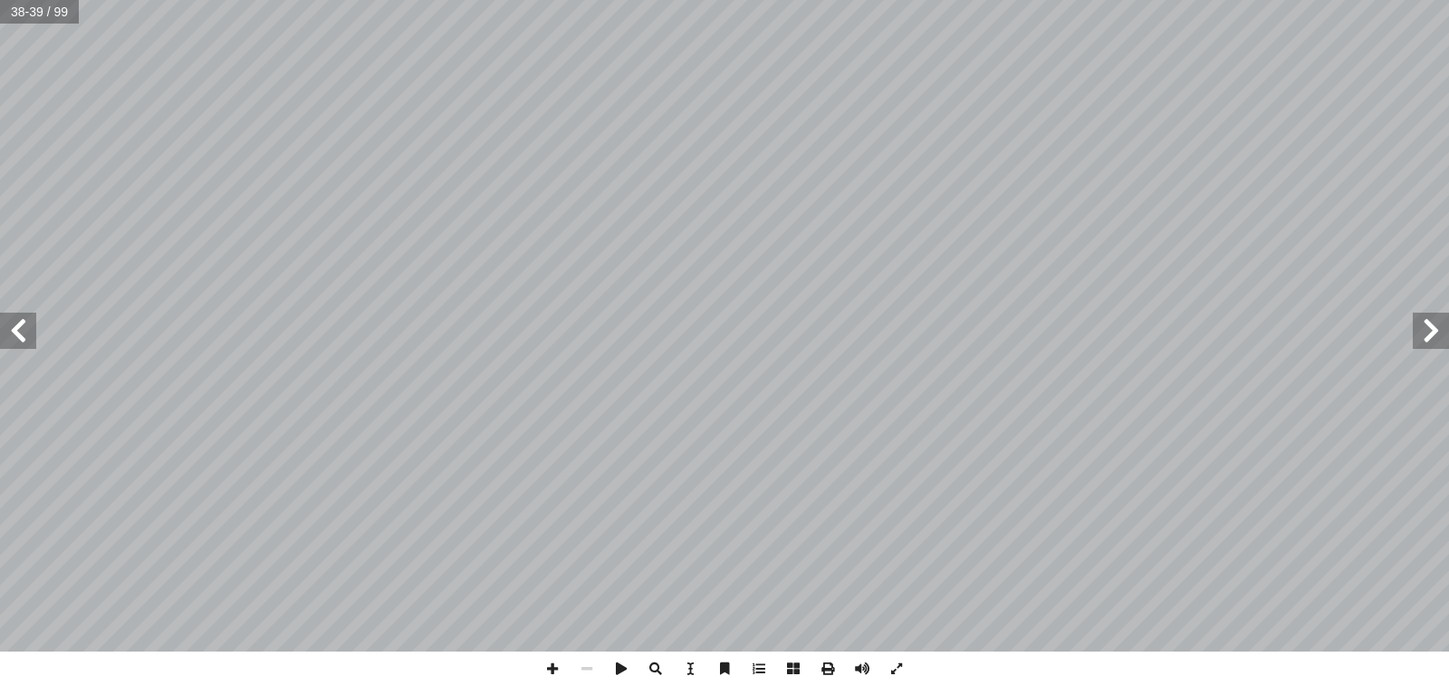
click at [13, 323] on span at bounding box center [18, 331] width 36 height 36
click at [27, 321] on span at bounding box center [18, 331] width 36 height 36
click at [14, 328] on span at bounding box center [18, 331] width 36 height 36
